Goal: Information Seeking & Learning: Understand process/instructions

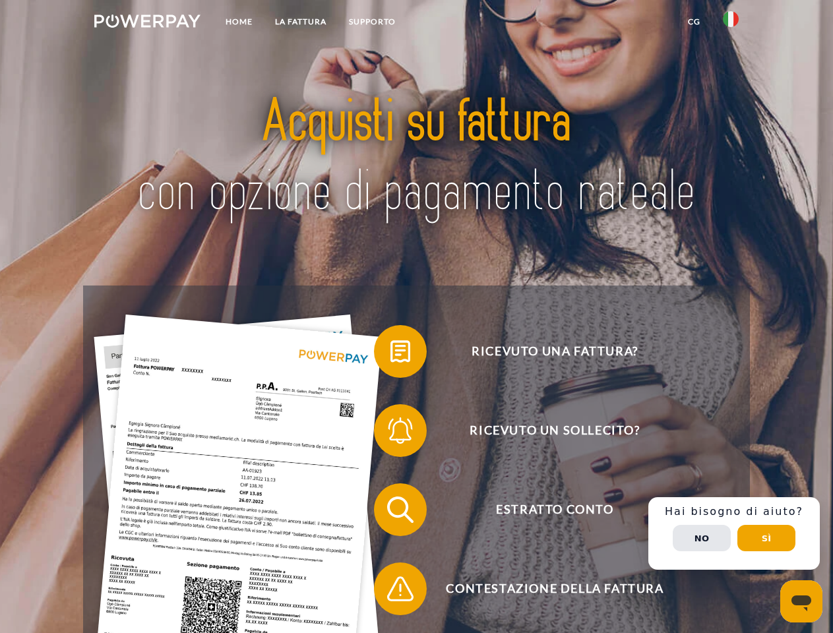
click at [147, 23] on img at bounding box center [147, 21] width 106 height 13
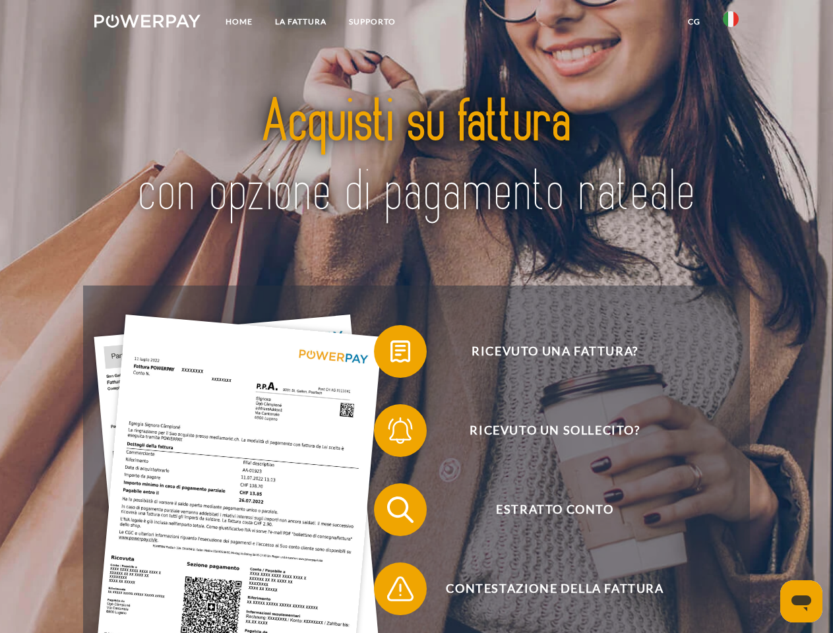
click at [731, 23] on img at bounding box center [731, 19] width 16 height 16
click at [694, 22] on link "CG" at bounding box center [694, 22] width 35 height 24
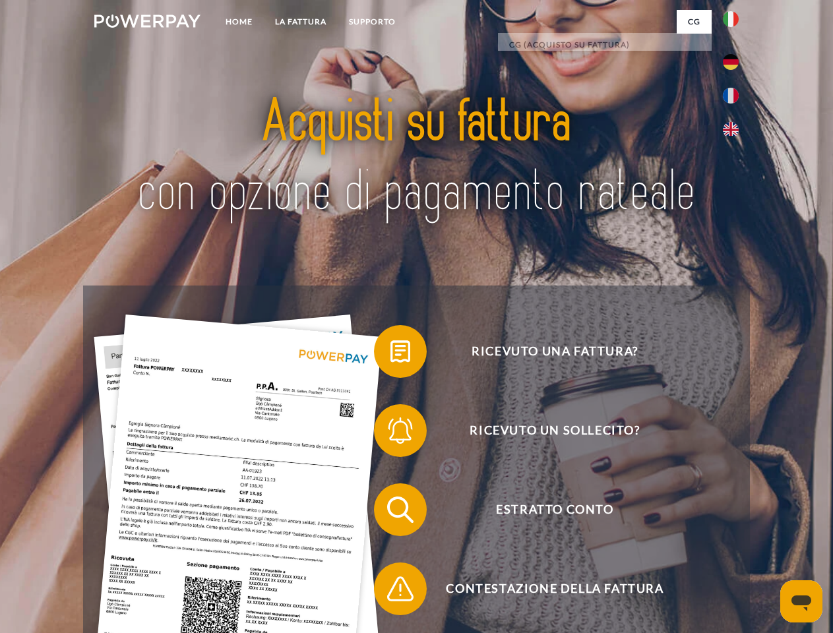
click at [391, 354] on span at bounding box center [381, 352] width 66 height 66
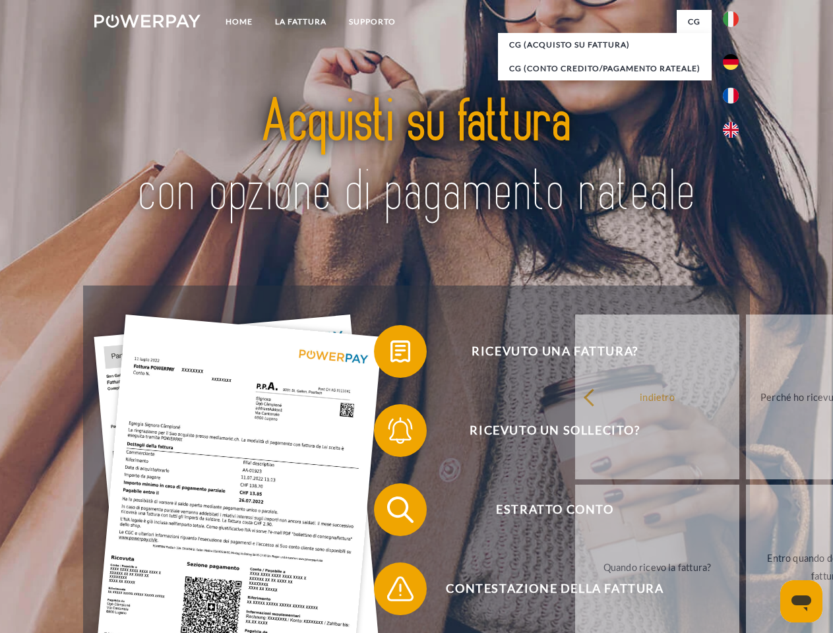
click at [391, 433] on div "Ricevuto una fattura? Ricevuto un sollecito? Estratto conto indietro" at bounding box center [416, 550] width 666 height 528
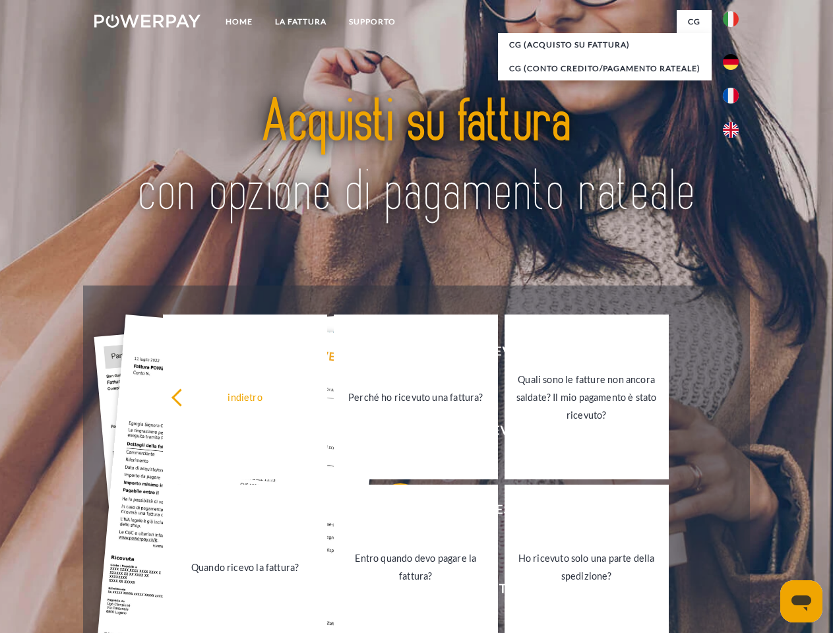
click at [391, 513] on link "Entro quando devo pagare la fattura?" at bounding box center [416, 567] width 164 height 165
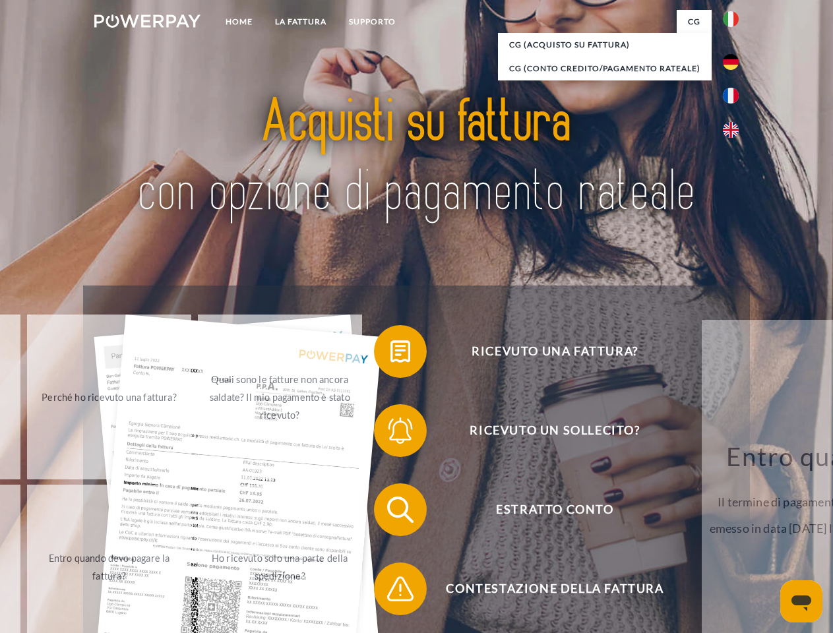
click at [391, 592] on span at bounding box center [381, 589] width 66 height 66
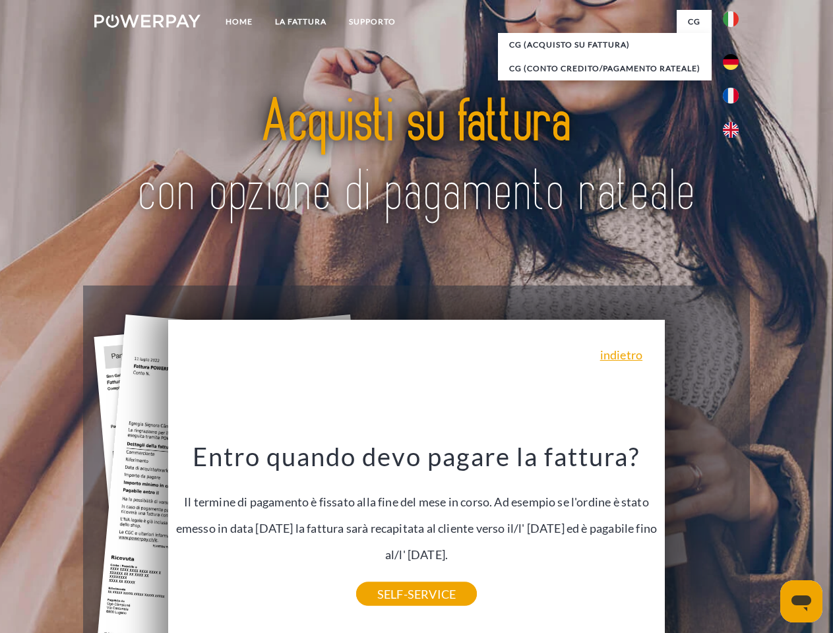
click at [734, 534] on div "Ricevuto una fattura? Ricevuto un sollecito? Estratto conto indietro" at bounding box center [416, 550] width 666 height 528
click at [702, 536] on span "Estratto conto" at bounding box center [554, 510] width 323 height 53
click at [767, 538] on header "Home LA FATTURA [GEOGRAPHIC_DATA]" at bounding box center [416, 455] width 833 height 911
